Goal: Task Accomplishment & Management: Use online tool/utility

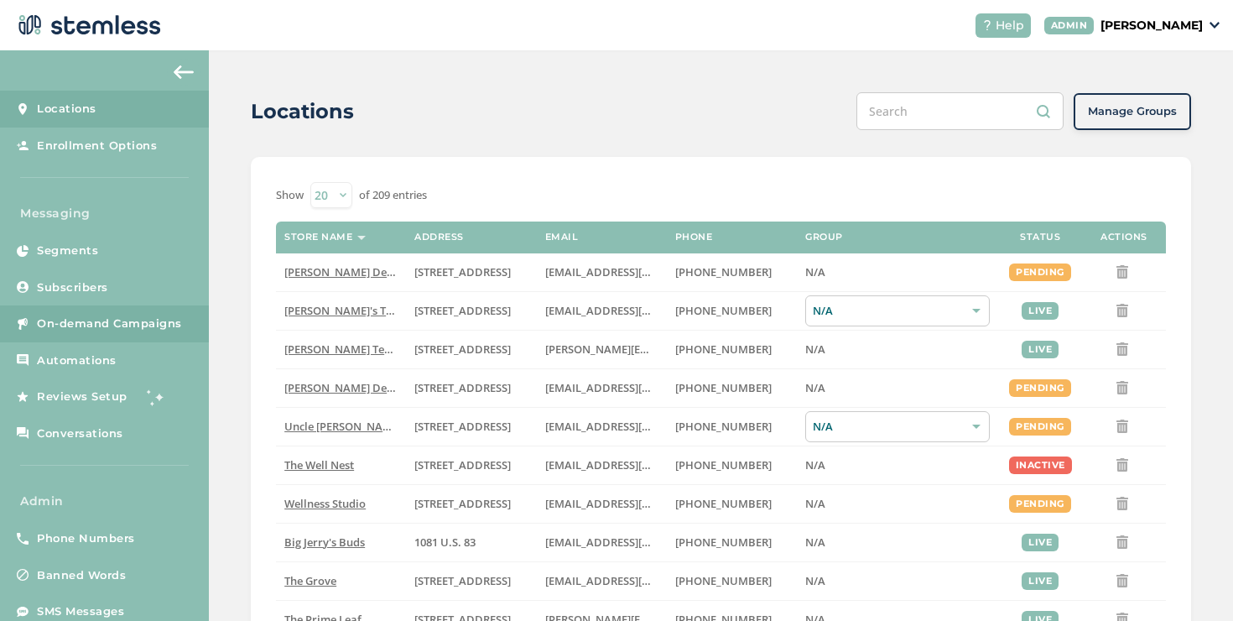
click at [127, 327] on span "On-demand Campaigns" at bounding box center [109, 323] width 145 height 17
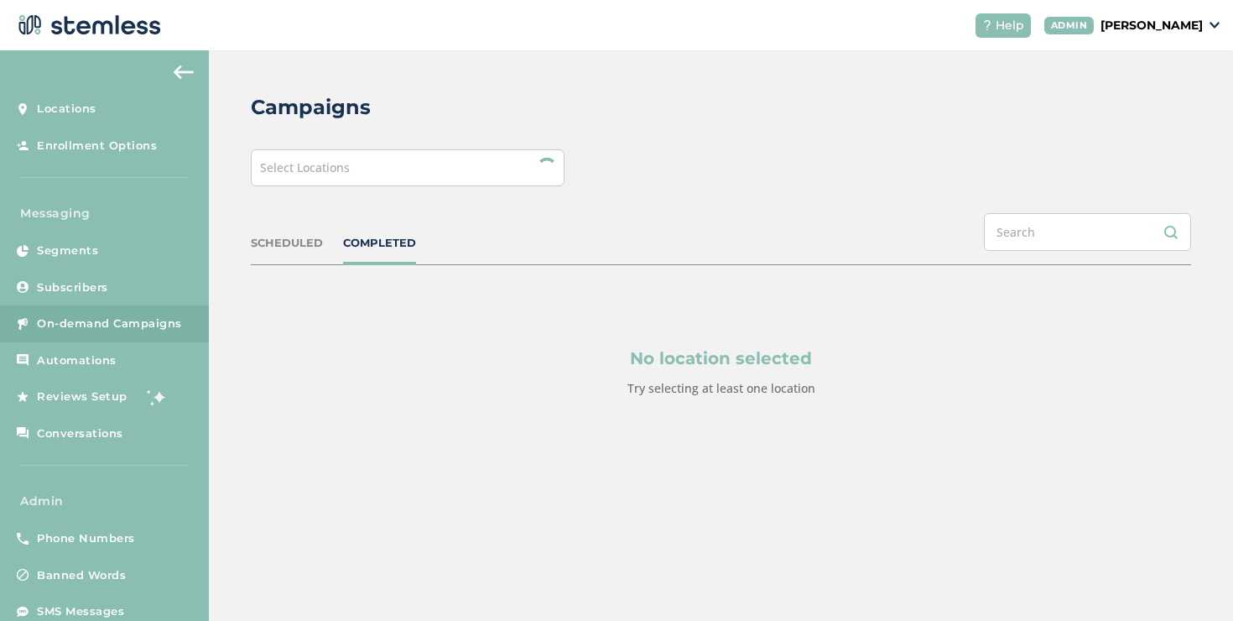
click at [400, 169] on div "Select Locations" at bounding box center [408, 167] width 314 height 37
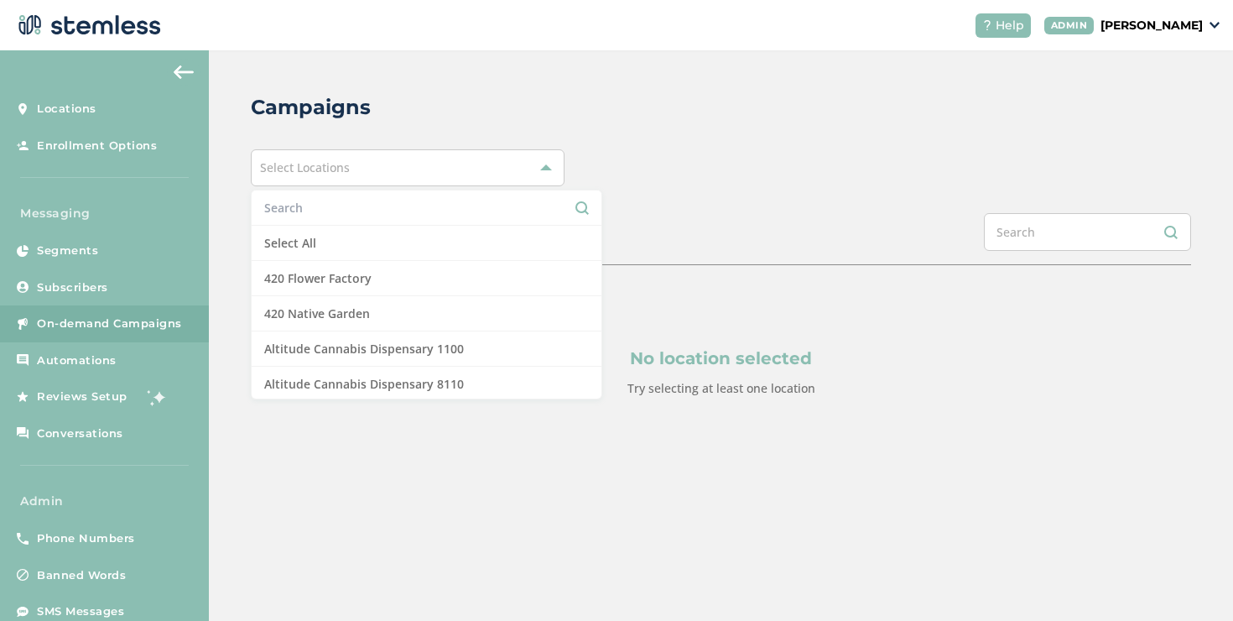
click at [351, 239] on li "Select All" at bounding box center [427, 243] width 350 height 35
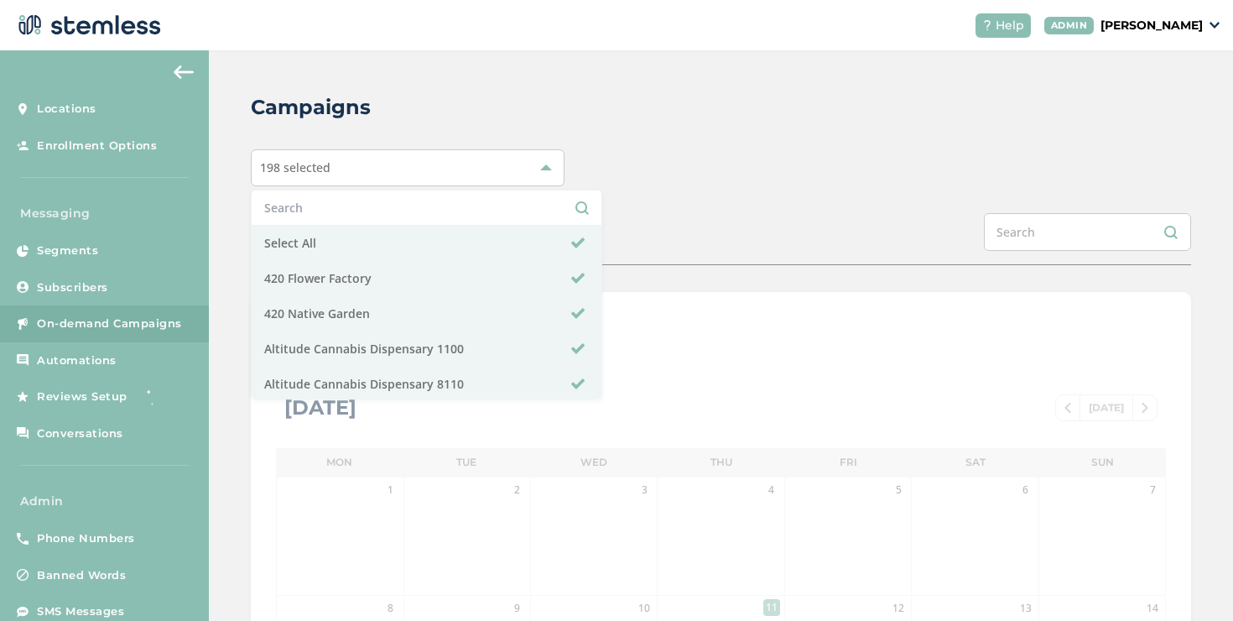
click at [667, 196] on div "Campaigns 198 selected Select All 420 Flower Factory 420 Native Garden Altitude…" at bounding box center [721, 592] width 1024 height 1085
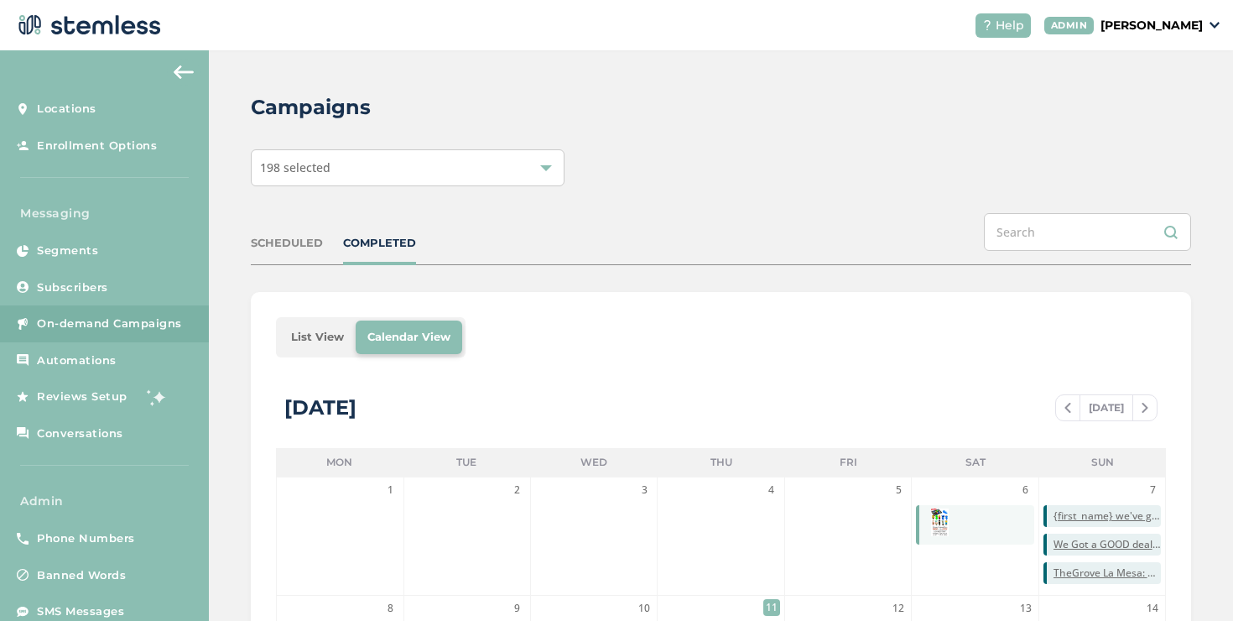
click at [304, 333] on li "List View" at bounding box center [317, 337] width 76 height 34
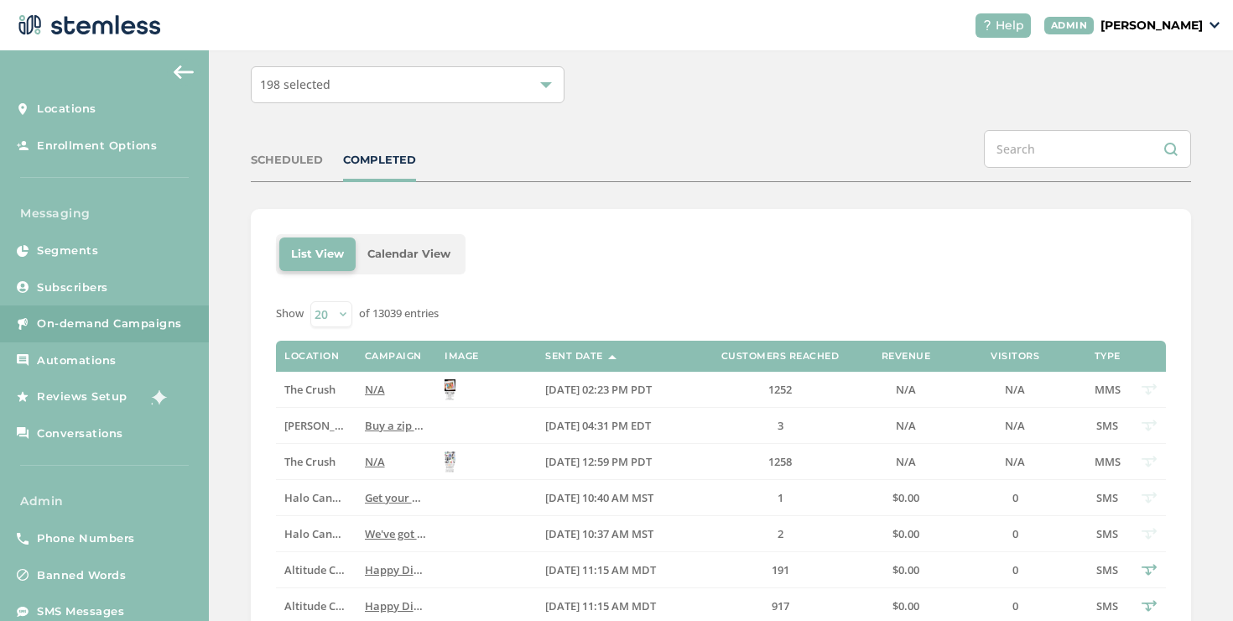
scroll to position [145, 0]
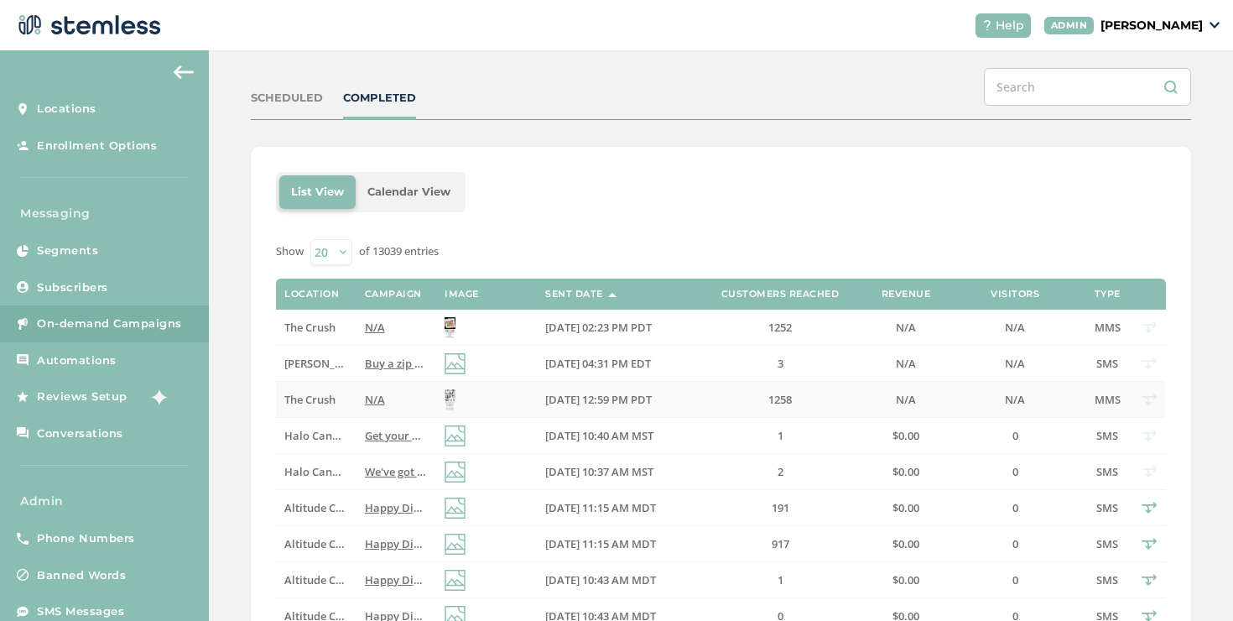
click at [392, 402] on label "N/A" at bounding box center [396, 399] width 63 height 14
click at [395, 332] on label "N/A" at bounding box center [396, 327] width 63 height 14
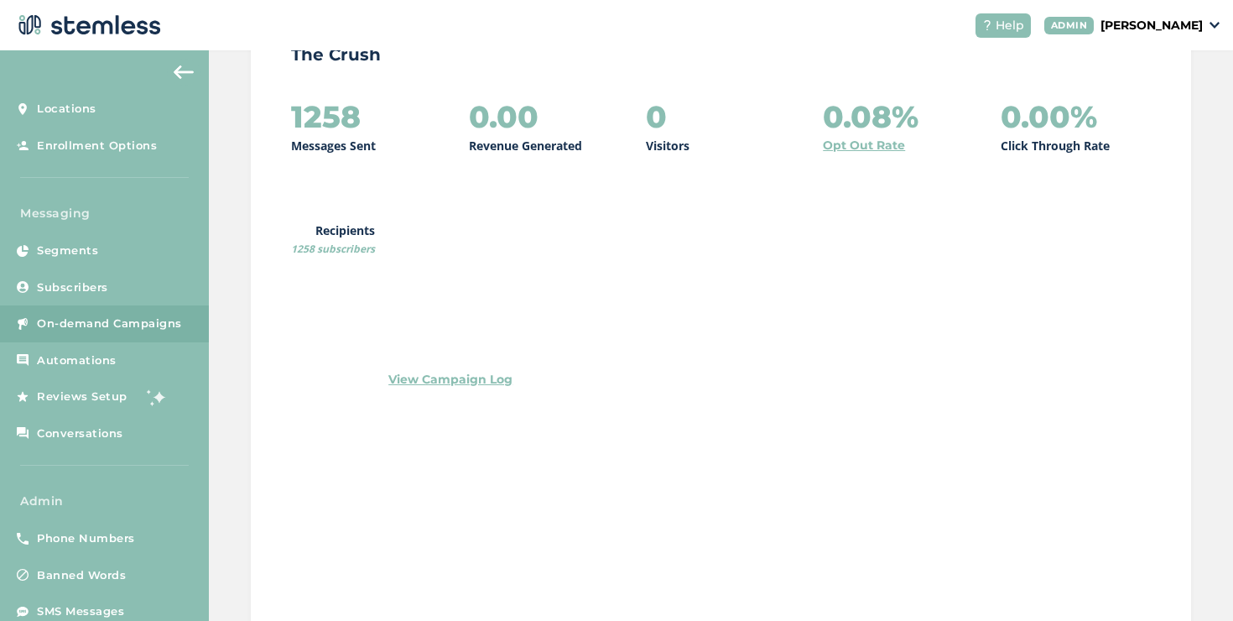
scroll to position [266, 0]
